Goal: Obtain resource: Download file/media

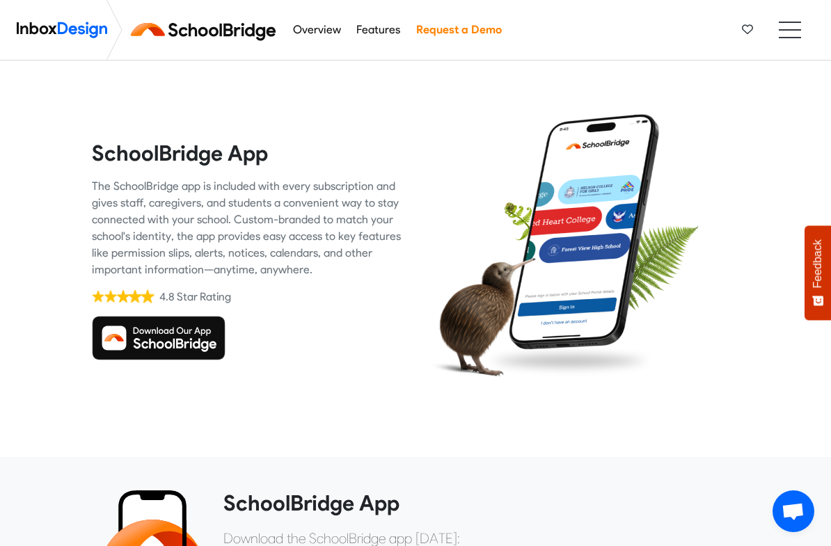
click at [106, 337] on img at bounding box center [159, 338] width 134 height 45
click at [115, 337] on img at bounding box center [159, 338] width 134 height 45
click at [92, 336] on img at bounding box center [159, 338] width 134 height 45
